Goal: Transaction & Acquisition: Purchase product/service

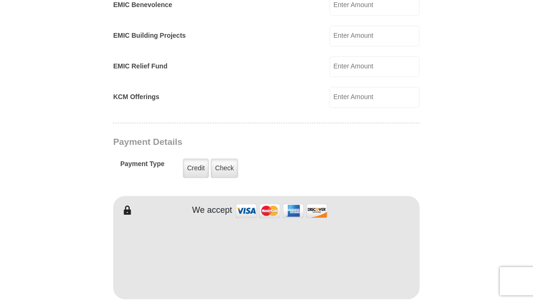
scroll to position [626, 0]
type input "25.00"
click at [195, 171] on label "Credit" at bounding box center [196, 168] width 26 height 19
click at [0, 0] on input "Credit" at bounding box center [0, 0] width 0 height 0
click at [193, 171] on label "Credit" at bounding box center [196, 168] width 26 height 19
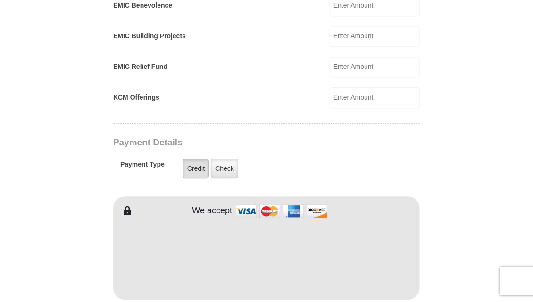
click at [0, 0] on input "Credit" at bounding box center [0, 0] width 0 height 0
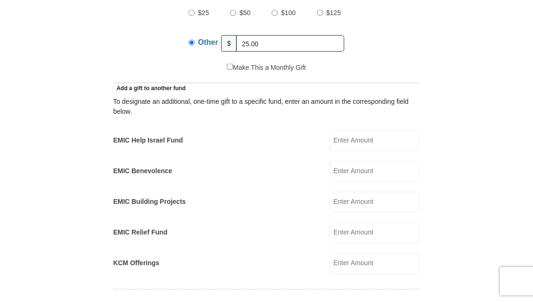
scroll to position [462, 0]
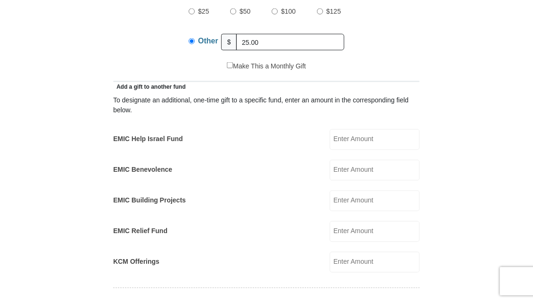
click at [330, 141] on input "EMIC Help Israel Fund" at bounding box center [375, 139] width 90 height 21
type input "10-0"
click at [476, 169] on form "[GEOGRAPHIC_DATA][DEMOGRAPHIC_DATA] Online Giving Because of gifts like yours, …" at bounding box center [267, 262] width 444 height 1372
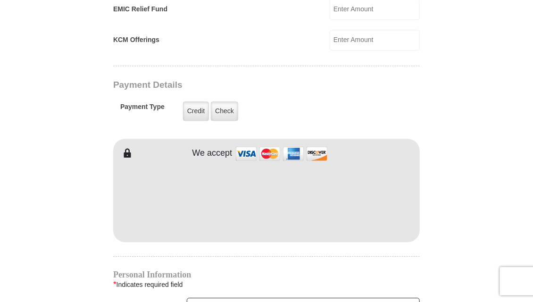
scroll to position [685, 0]
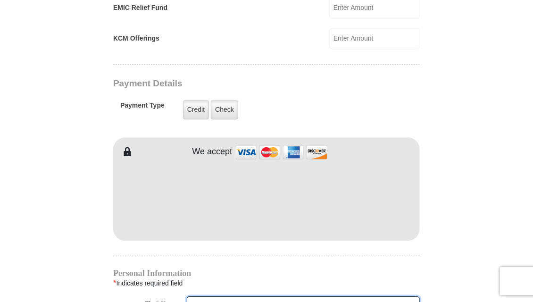
type input "[PERSON_NAME]"
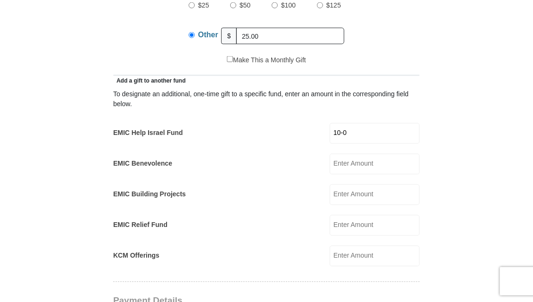
scroll to position [467, 0]
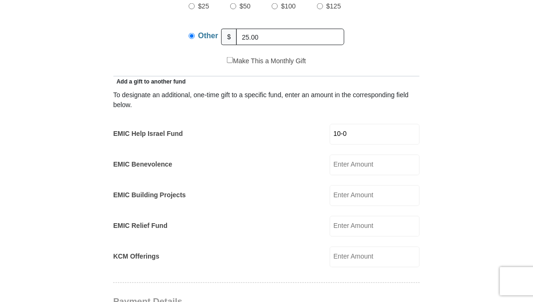
click at [388, 131] on input "10-0" at bounding box center [375, 134] width 90 height 21
type input "10.00"
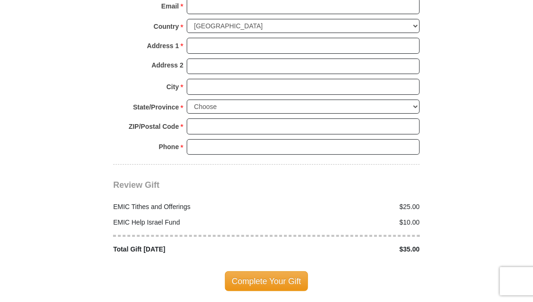
scroll to position [1038, 0]
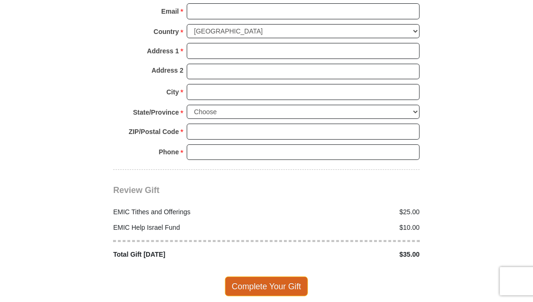
click at [281, 290] on span "Complete Your Gift" at bounding box center [267, 287] width 84 height 20
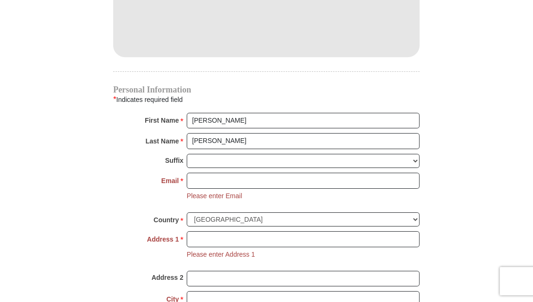
scroll to position [871, 0]
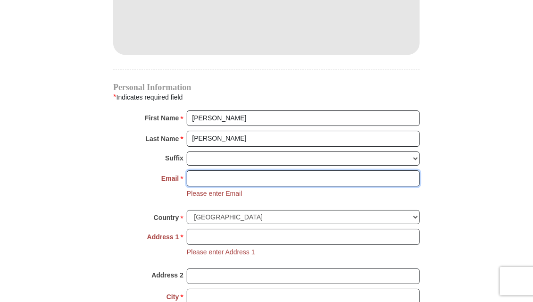
click at [210, 178] on input "Email *" at bounding box center [303, 178] width 233 height 16
type input "[EMAIL_ADDRESS][DOMAIN_NAME]"
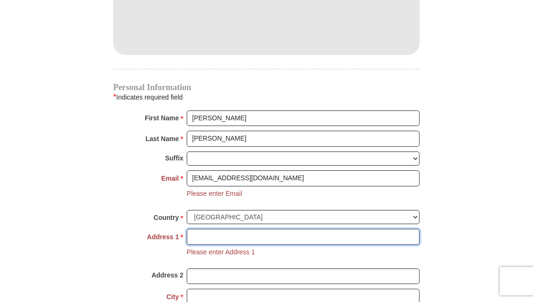
type input "[STREET_ADDRESS]"
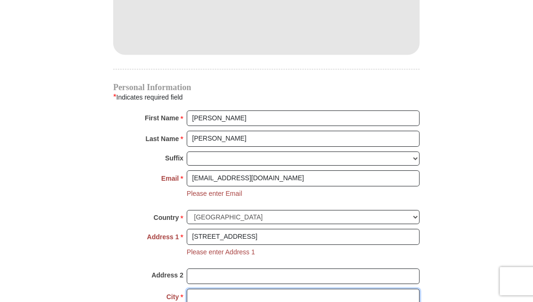
type input "[GEOGRAPHIC_DATA]"
select select "NY"
type input "10598-3427"
type input "9142153863"
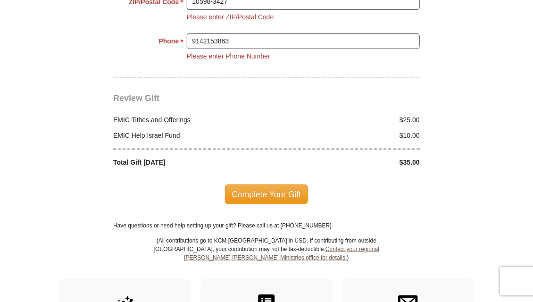
scroll to position [1246, 0]
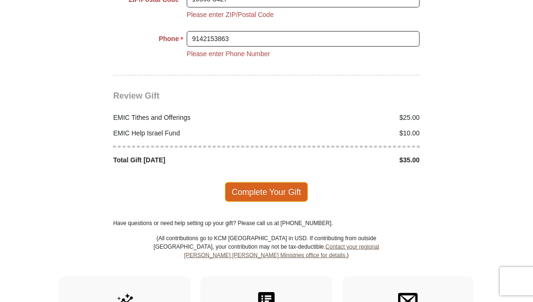
click at [284, 184] on span "Complete Your Gift" at bounding box center [267, 192] width 84 height 20
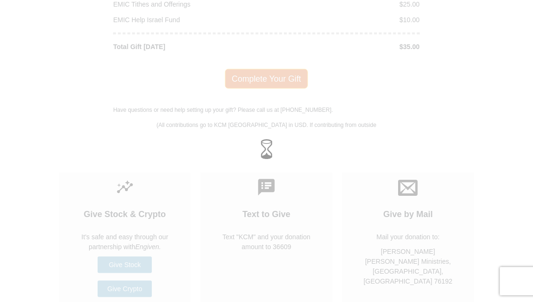
scroll to position [1171, 0]
